Goal: Task Accomplishment & Management: Complete application form

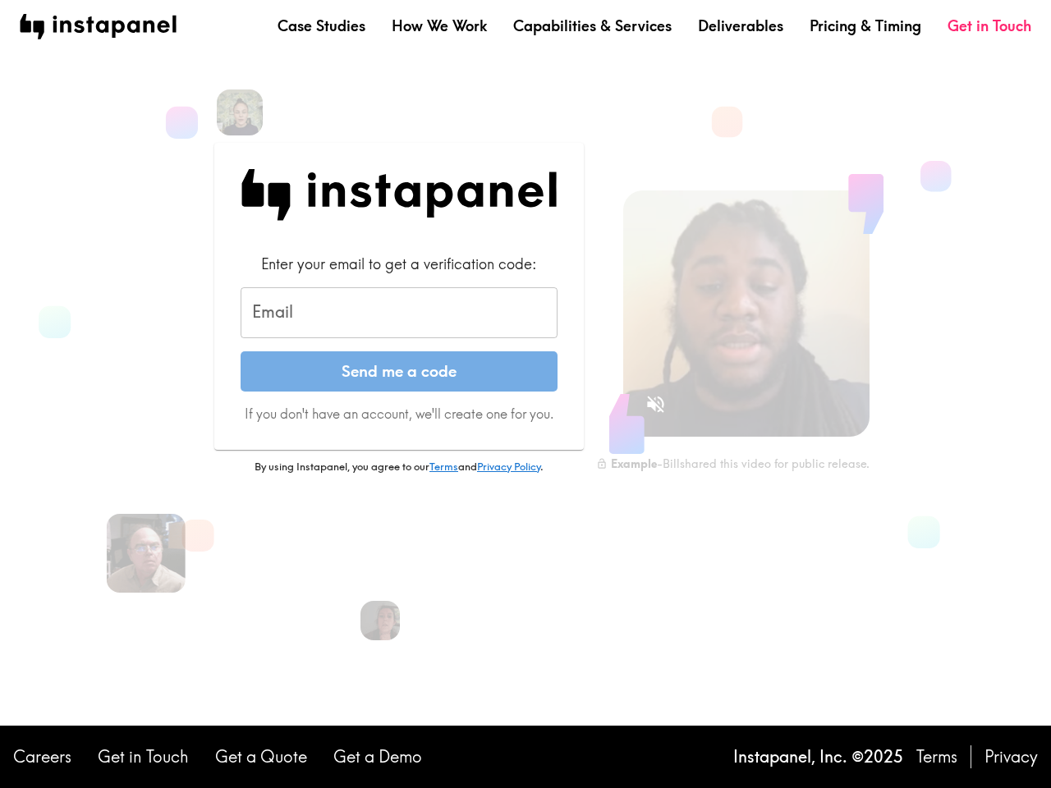
click at [526, 394] on form "Enter your email to get a verification code: Email Email Send me a code If you …" at bounding box center [399, 338] width 317 height 169
click at [240, 113] on img at bounding box center [239, 112] width 51 height 51
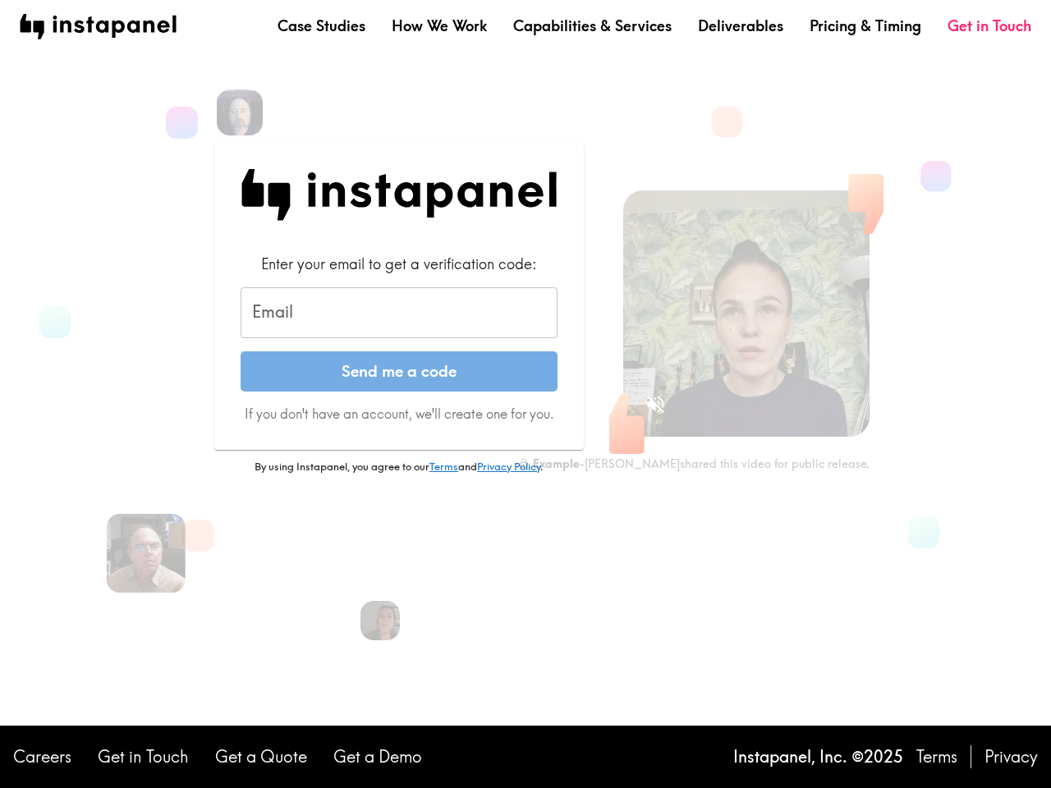
click at [399, 313] on input "Email" at bounding box center [399, 312] width 317 height 51
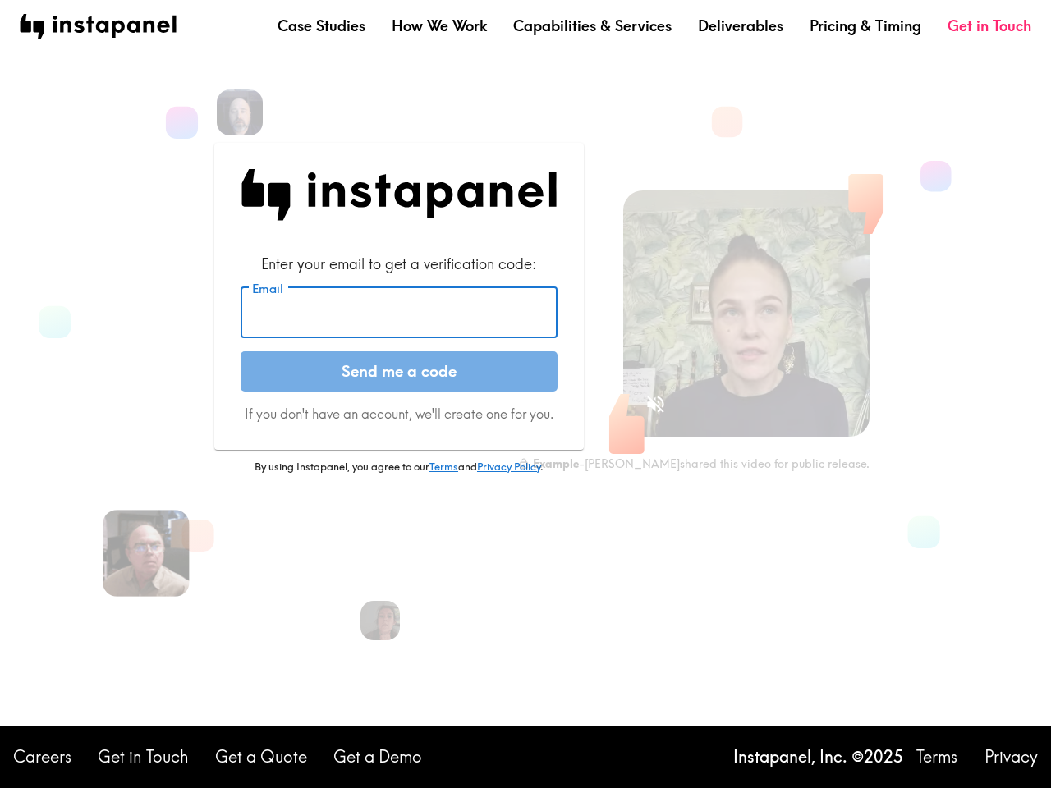
click at [146, 554] on img at bounding box center [146, 553] width 87 height 87
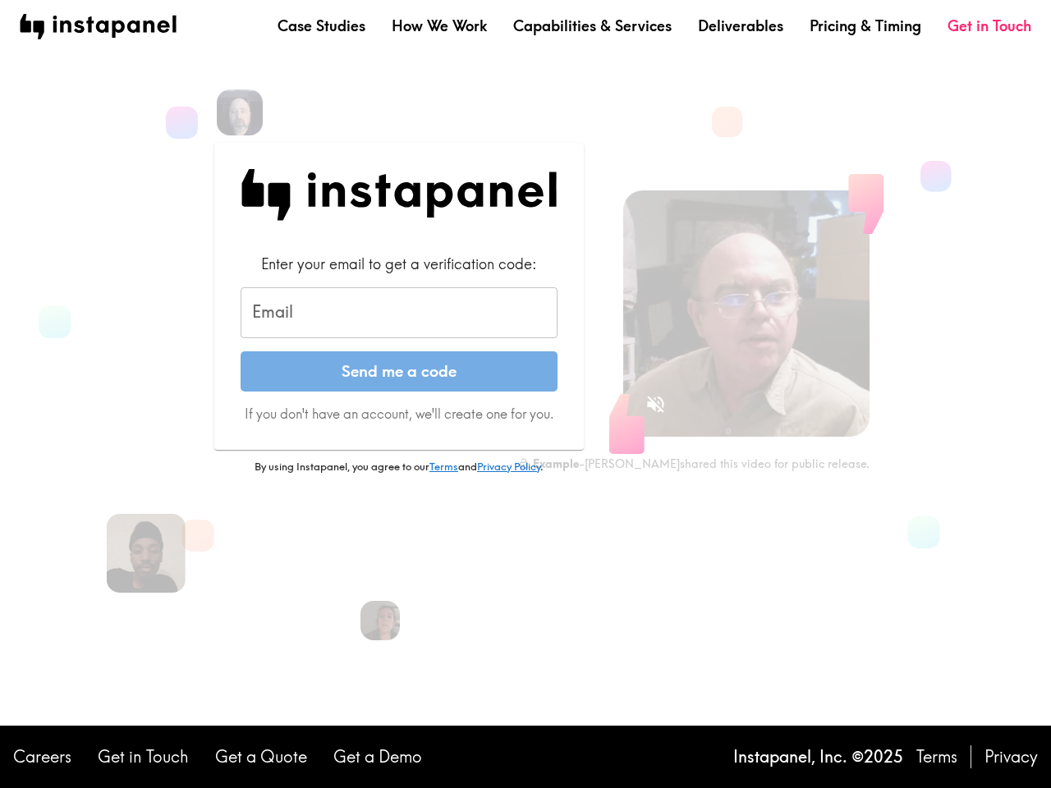
click at [655, 404] on icon "Sound is off" at bounding box center [655, 404] width 17 height 17
click at [747, 314] on video at bounding box center [746, 314] width 246 height 246
click at [380, 621] on img at bounding box center [381, 621] width 44 height 44
